Goal: Use online tool/utility: Utilize a website feature to perform a specific function

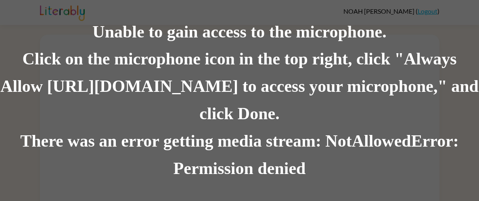
click at [443, 96] on div "Click on the microphone icon in the top right, click "Always Allow [URL][DOMAIN…" at bounding box center [239, 87] width 479 height 82
click at [435, 106] on div "Click on the microphone icon in the top right, click "Always Allow [URL][DOMAIN…" at bounding box center [239, 87] width 479 height 82
click at [218, 74] on div "Click on the microphone icon in the top right, click "Always Allow [URL][DOMAIN…" at bounding box center [239, 87] width 479 height 82
click at [437, 147] on div "There was an error getting media stream: NotAllowedError: Permission denied" at bounding box center [239, 155] width 479 height 55
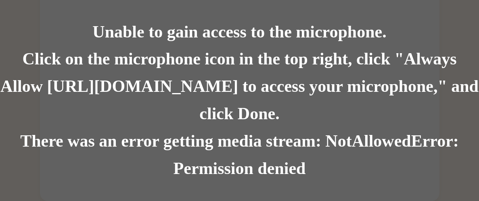
click at [317, 63] on div "Click on the microphone icon in the top right, click "Always Allow [URL][DOMAIN…" at bounding box center [239, 87] width 479 height 82
click at [265, 119] on div "Click on the microphone icon in the top right, click "Always Allow [URL][DOMAIN…" at bounding box center [239, 87] width 479 height 82
click at [162, 67] on div "Click on the microphone icon in the top right, click "Always Allow [URL][DOMAIN…" at bounding box center [239, 87] width 479 height 82
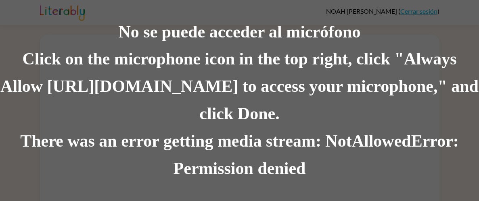
click at [268, 99] on div "Click on the microphone icon in the top right, click "Always Allow [URL][DOMAIN…" at bounding box center [239, 87] width 479 height 82
click at [315, 30] on div "No se puede acceder al micrófono" at bounding box center [239, 32] width 479 height 27
